Goal: Check status: Check status

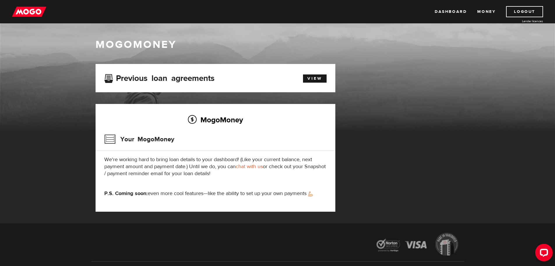
click at [34, 5] on div "Dashboard Money Logout Lender licences Dashboard Money Logout Lender licences" at bounding box center [277, 11] width 555 height 23
click at [33, 8] on img at bounding box center [29, 11] width 34 height 11
click at [314, 79] on link "View" at bounding box center [315, 78] width 24 height 8
click at [309, 76] on link "View" at bounding box center [315, 78] width 24 height 8
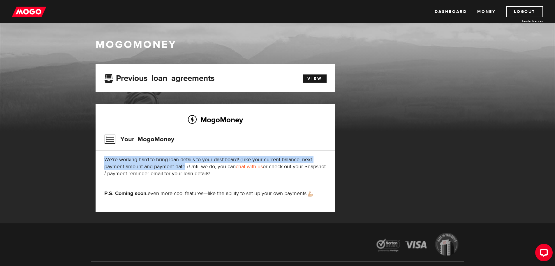
drag, startPoint x: 185, startPoint y: 168, endPoint x: 223, endPoint y: 179, distance: 39.5
click at [215, 180] on div "MogoMoney Your MogoMoney We're working hard to bring loan details to your dashb…" at bounding box center [216, 158] width 240 height 108
click at [263, 175] on p "We're working hard to bring loan details to your dashboard! (Like your current …" at bounding box center [215, 166] width 222 height 21
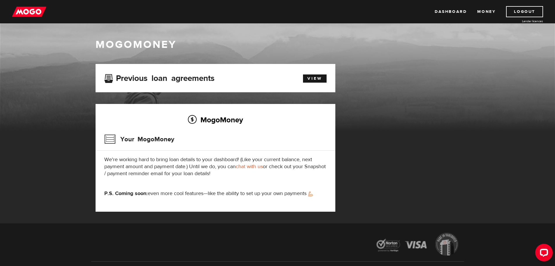
click at [250, 196] on p "P.S. Coming soon: even more cool features—like the ability to set up your own p…" at bounding box center [215, 193] width 222 height 7
click at [308, 80] on link "View" at bounding box center [315, 78] width 24 height 8
